Goal: Navigation & Orientation: Find specific page/section

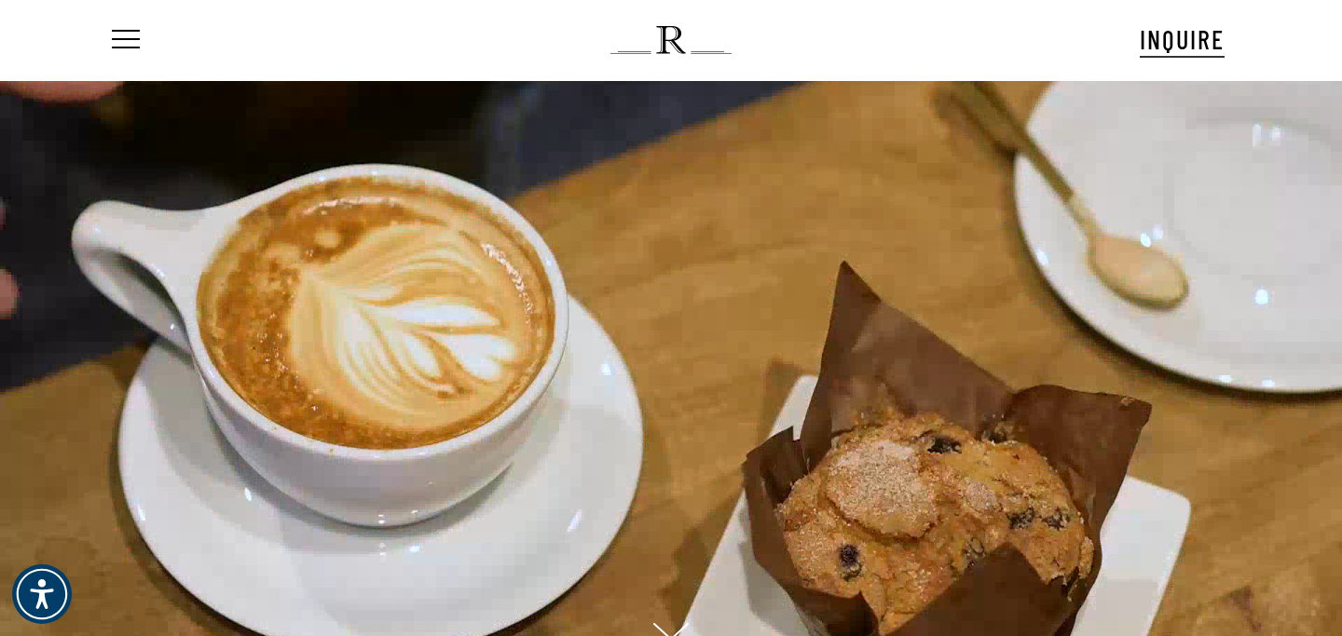
click at [144, 40] on nav "Menu" at bounding box center [137, 40] width 58 height 80
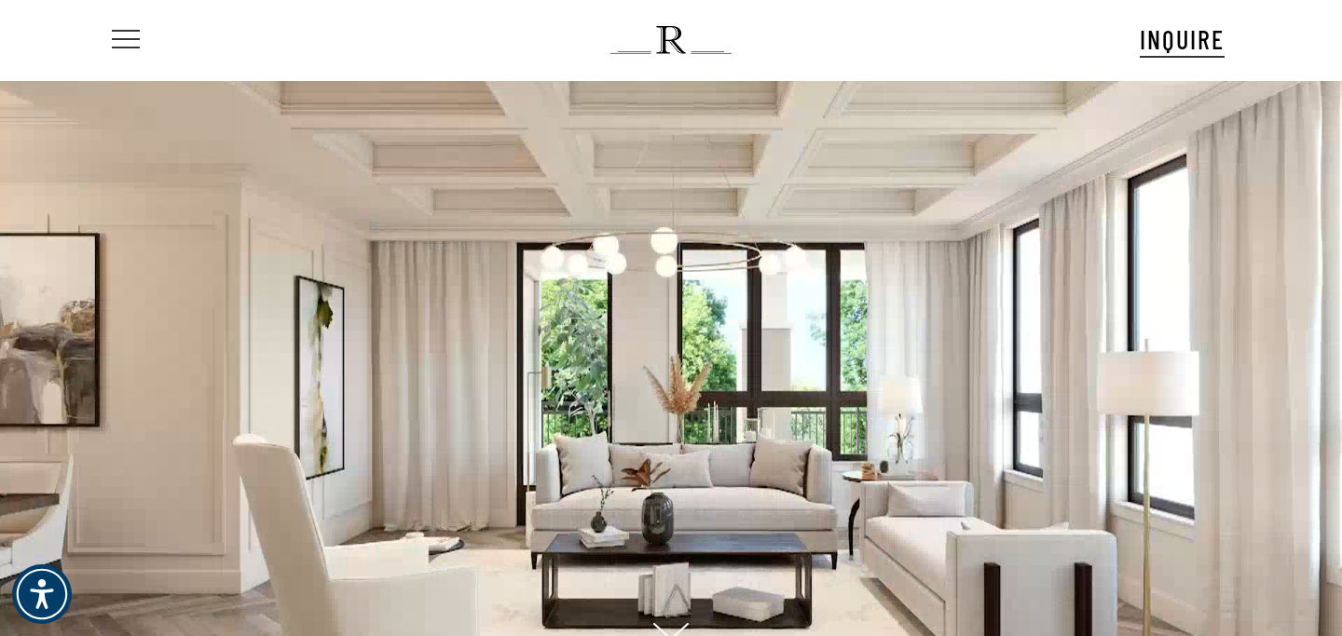
click at [128, 40] on span "Navigation Menu" at bounding box center [126, 40] width 20 height 26
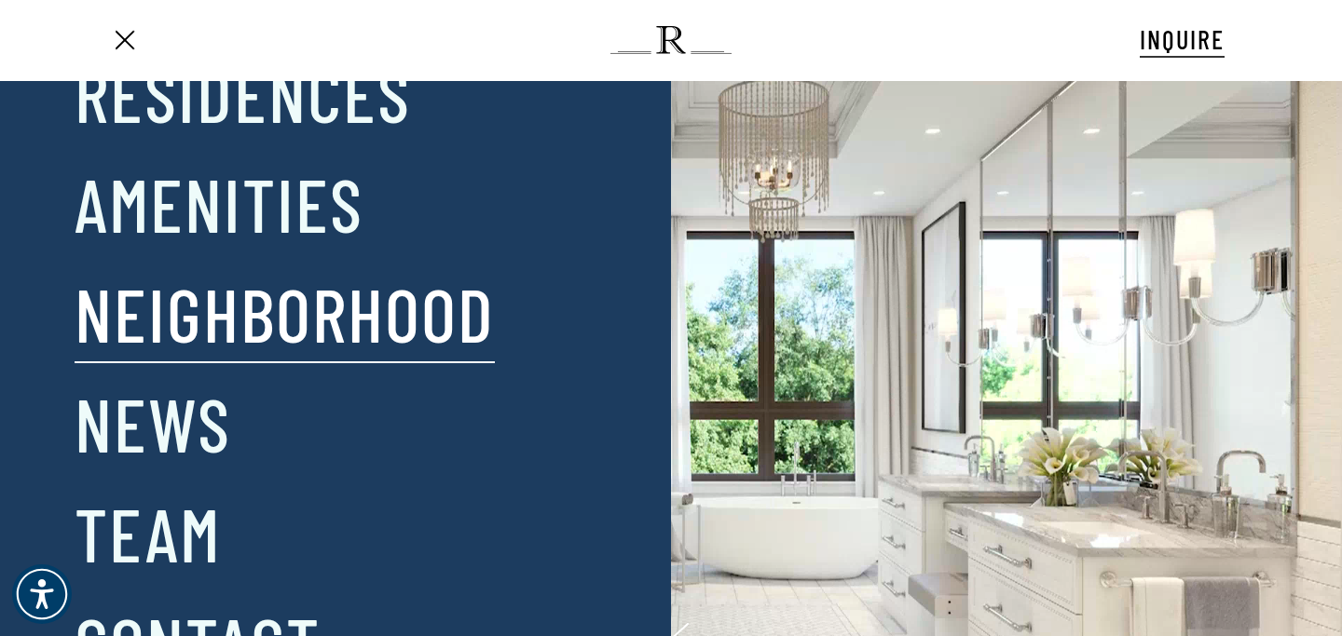
scroll to position [66, 0]
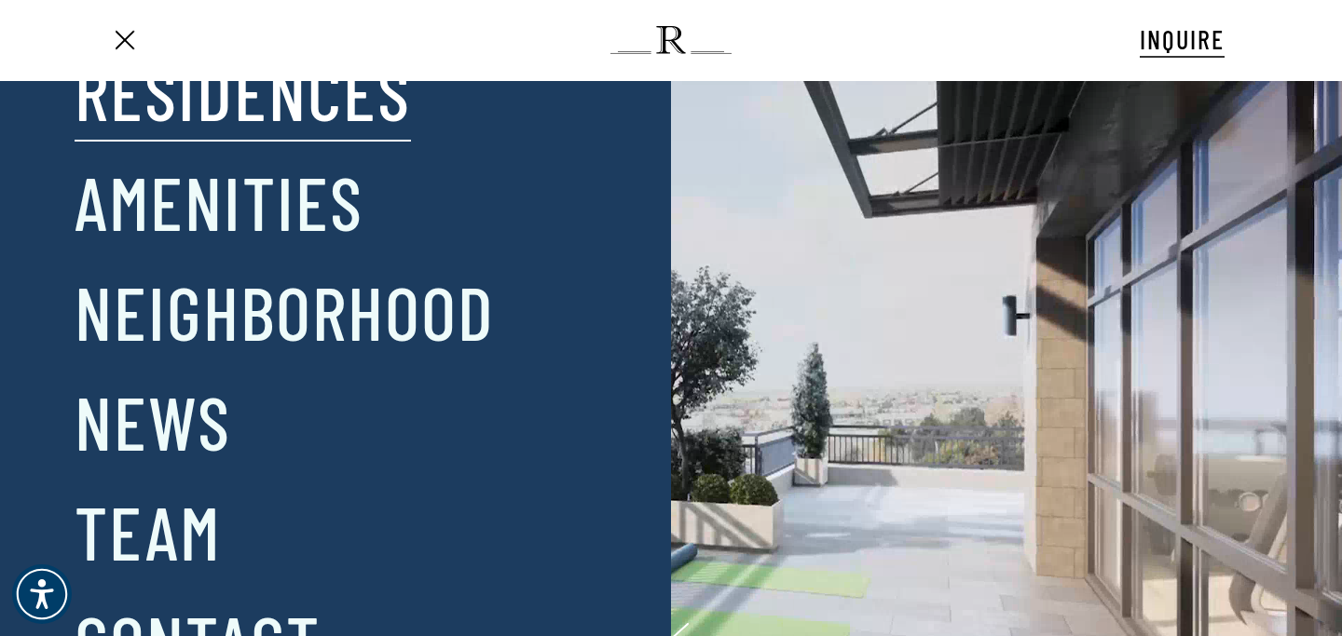
click at [162, 122] on link "Residences" at bounding box center [243, 91] width 336 height 97
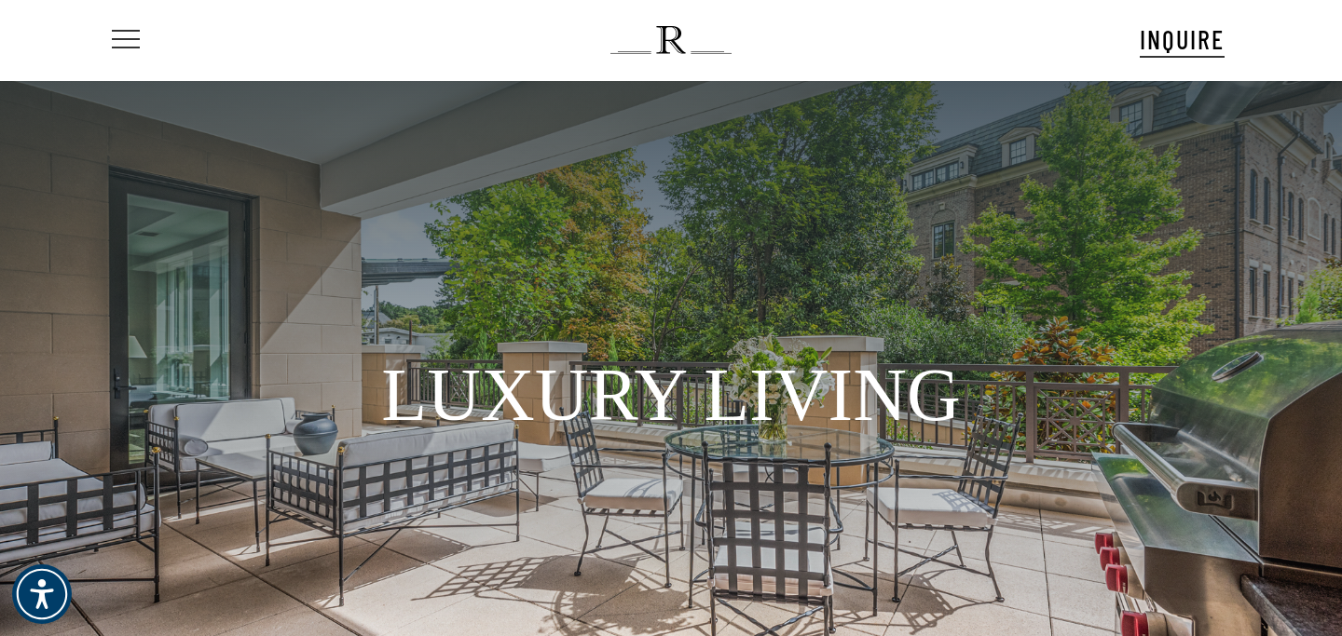
click at [116, 32] on span "Navigation Menu" at bounding box center [126, 40] width 20 height 26
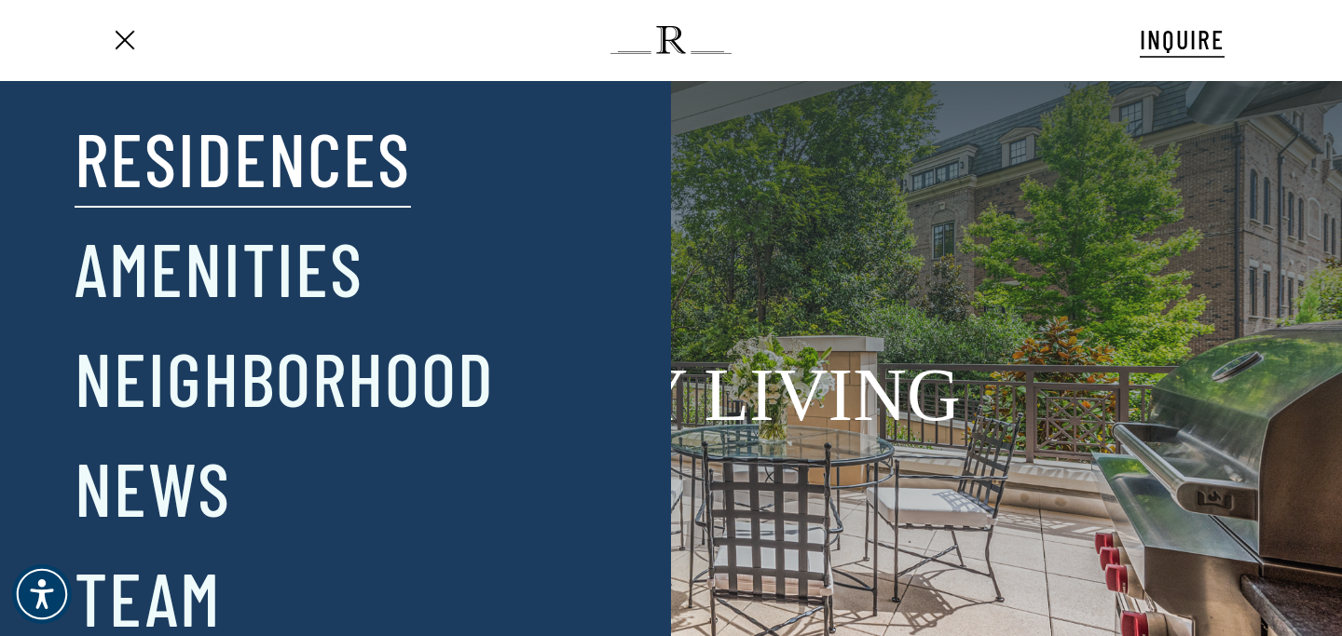
click at [245, 149] on link "Residences" at bounding box center [243, 157] width 336 height 97
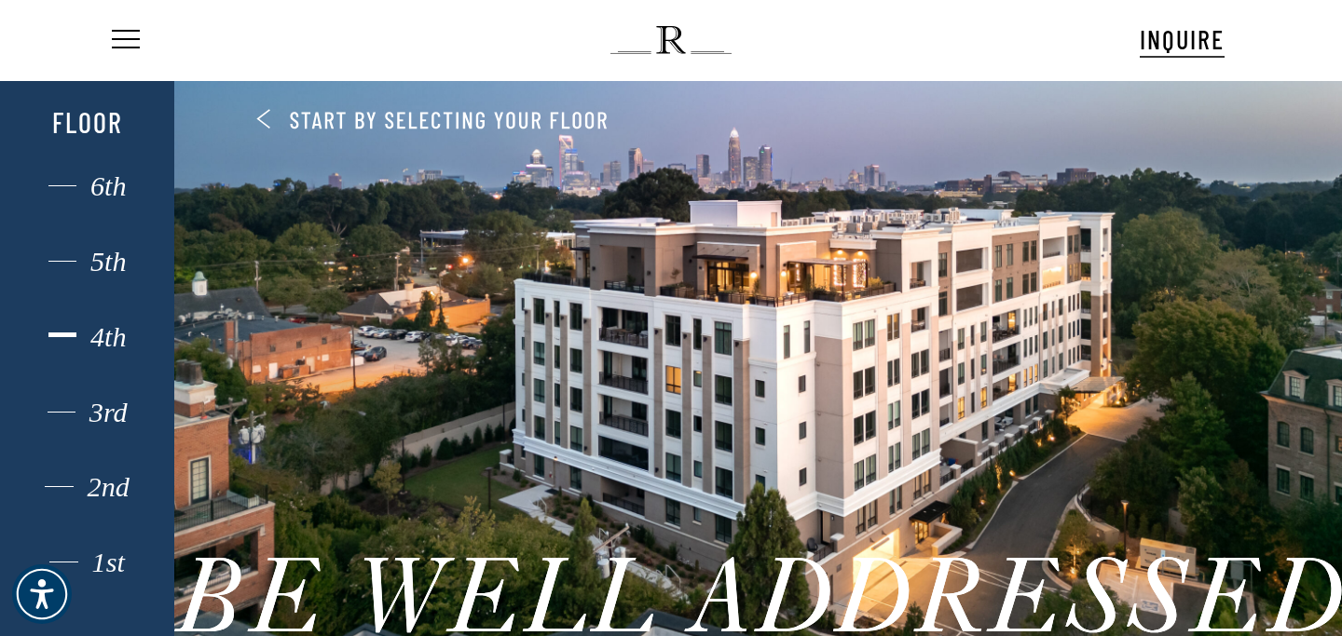
click at [105, 331] on div "4th" at bounding box center [87, 337] width 121 height 24
